Goal: Find specific page/section: Find specific page/section

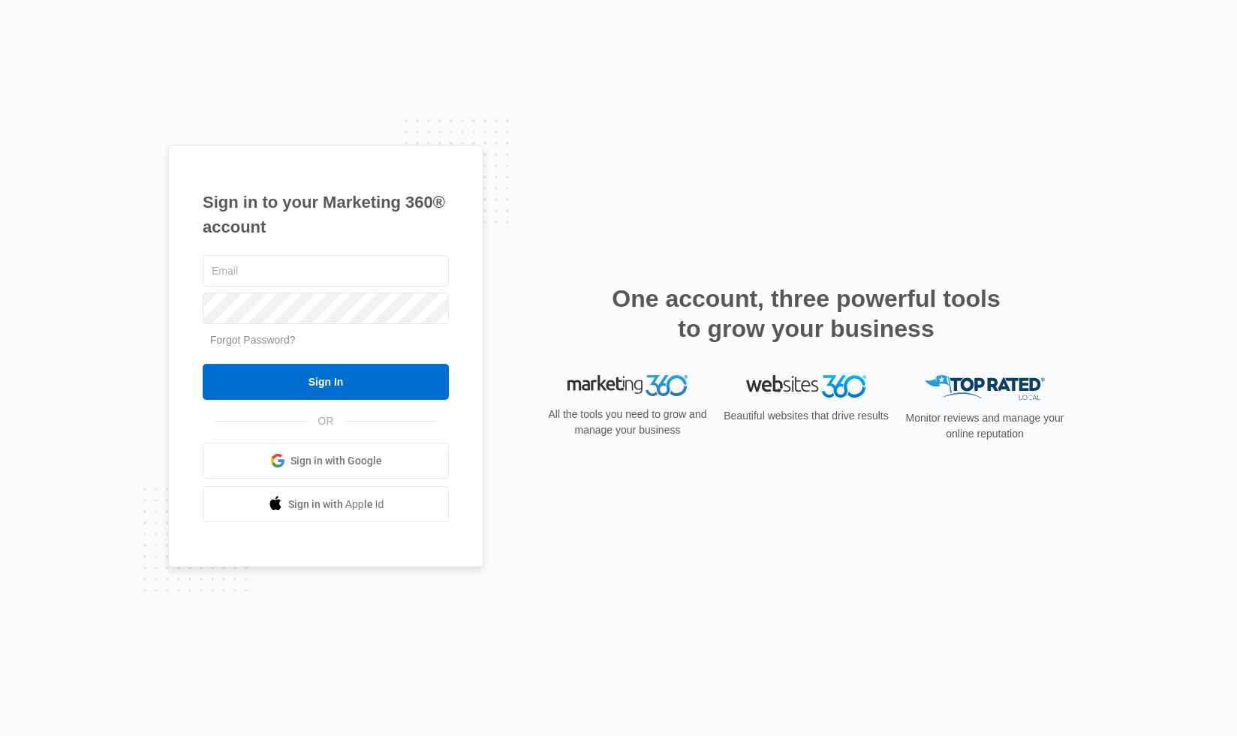
type input "[PERSON_NAME][EMAIL_ADDRESS][PERSON_NAME][DOMAIN_NAME]"
click at [326, 382] on input "Sign In" at bounding box center [326, 382] width 246 height 36
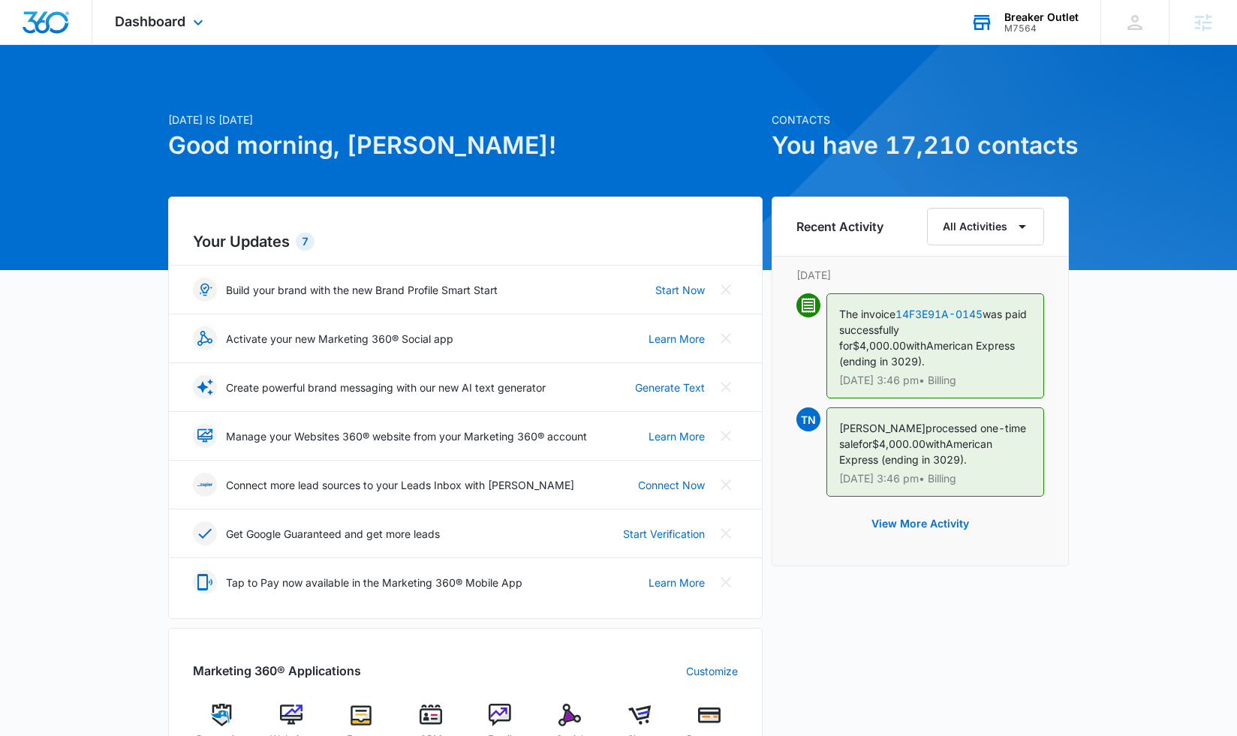
click at [1042, 17] on div "Breaker Outlet" at bounding box center [1041, 17] width 74 height 12
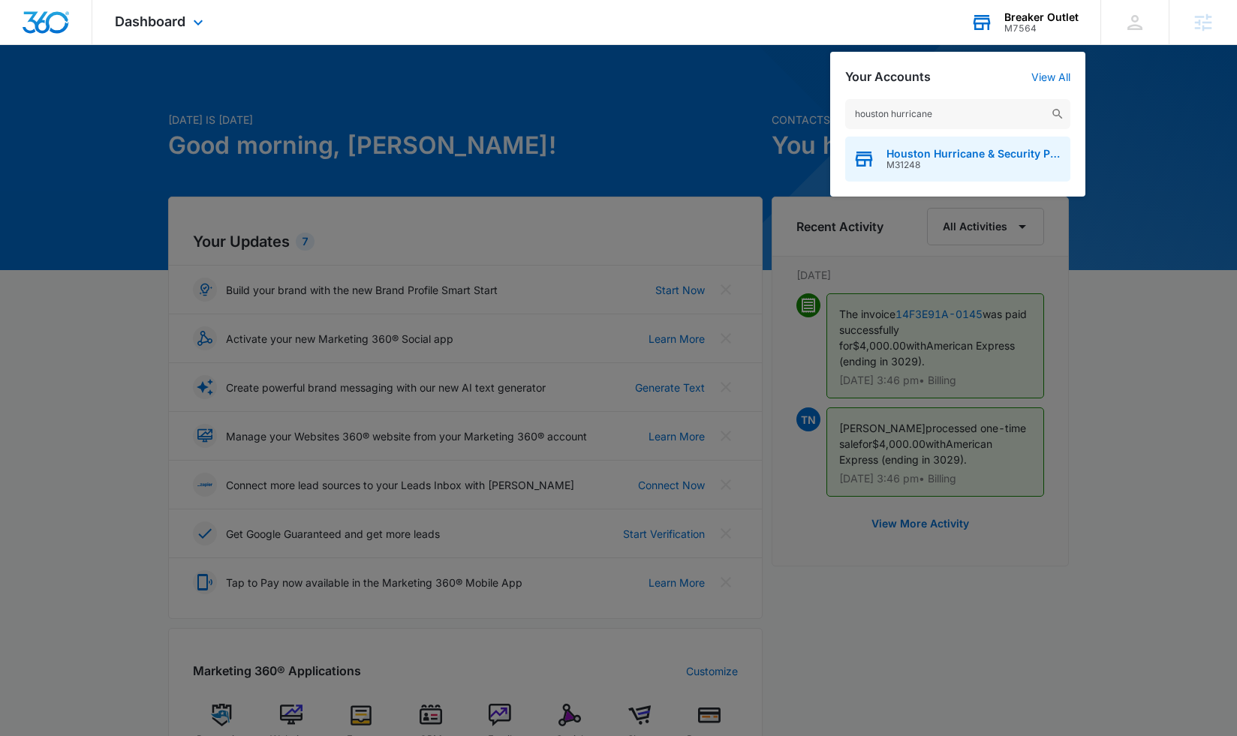
type input "houston hurricane"
click at [991, 159] on span "Houston Hurricane & Security Products" at bounding box center [974, 154] width 176 height 12
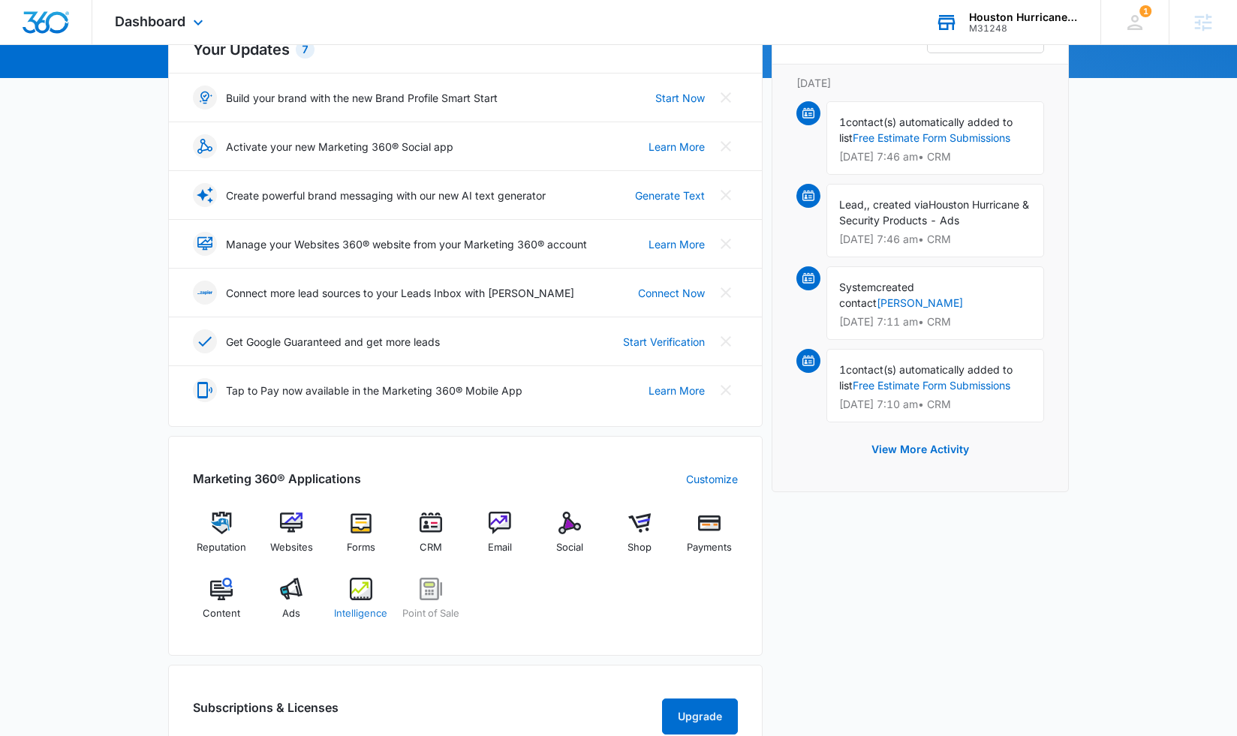
scroll to position [199, 0]
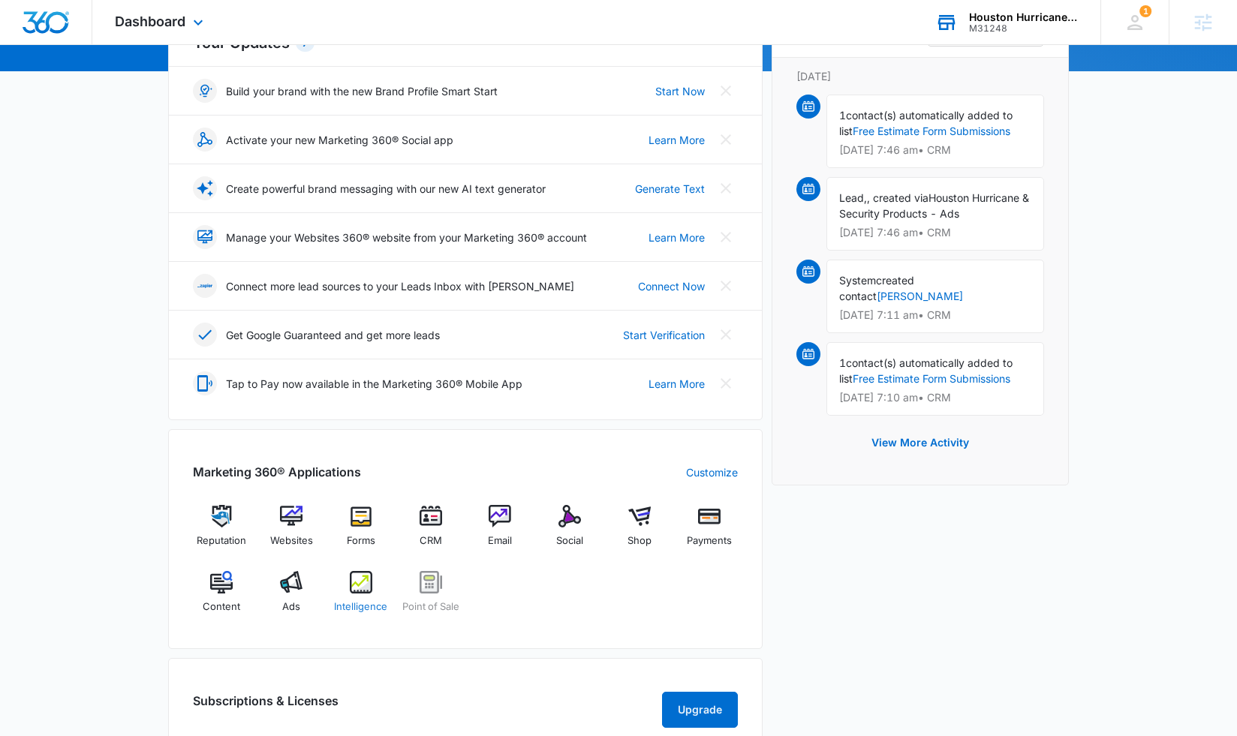
click at [351, 587] on img at bounding box center [361, 582] width 23 height 23
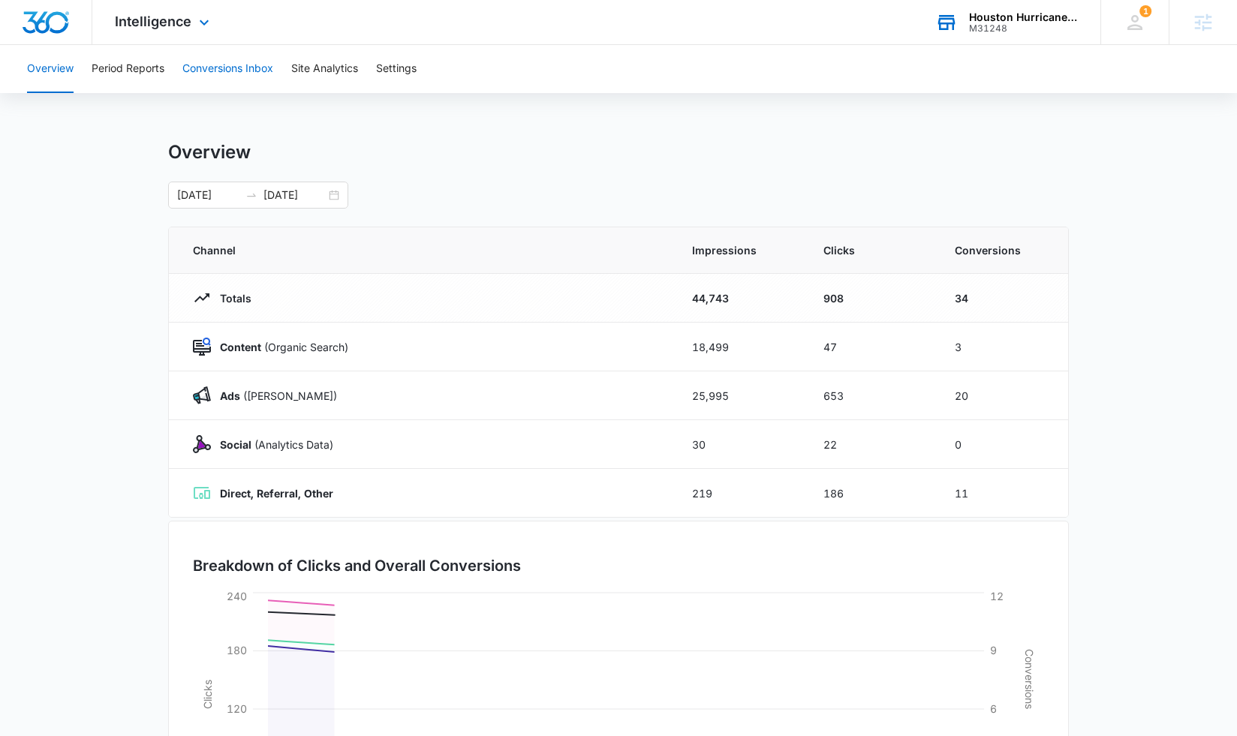
click at [245, 68] on button "Conversions Inbox" at bounding box center [227, 69] width 91 height 48
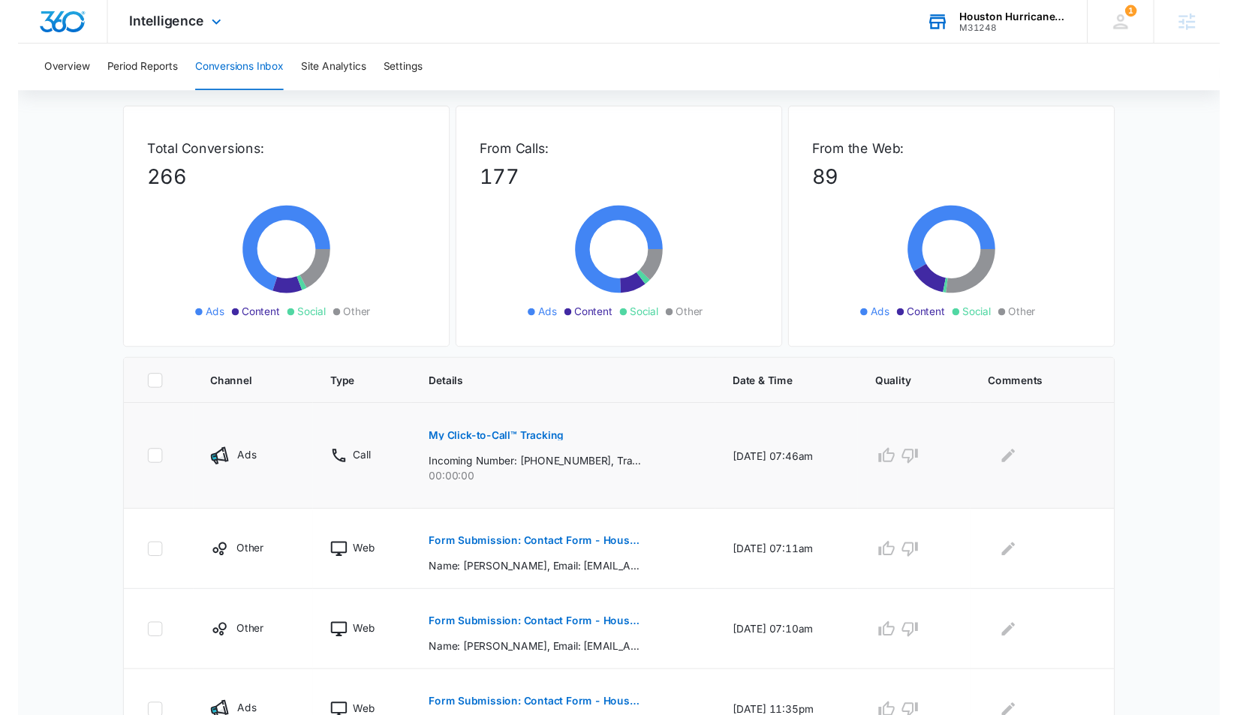
scroll to position [62, 0]
